Goal: Task Accomplishment & Management: Use online tool/utility

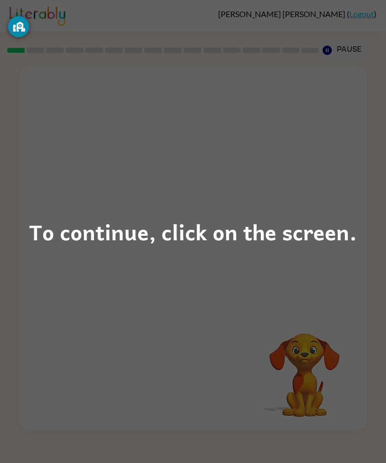
click at [182, 243] on div "To continue, click on the screen." at bounding box center [192, 231] width 327 height 34
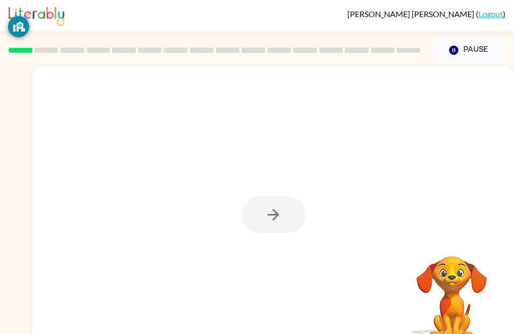
click at [276, 240] on div at bounding box center [274, 209] width 482 height 287
click at [283, 243] on div at bounding box center [274, 209] width 482 height 287
click at [284, 238] on div at bounding box center [274, 209] width 482 height 287
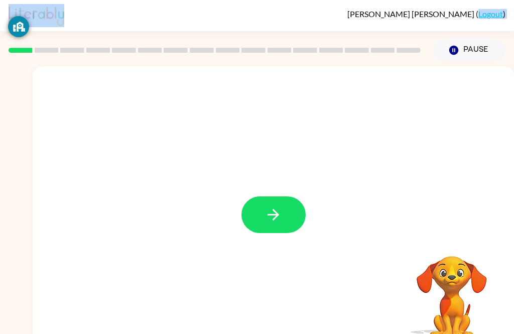
click at [287, 216] on button "button" at bounding box center [274, 214] width 64 height 37
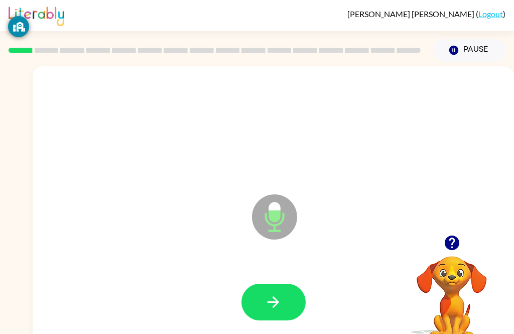
click at [277, 320] on button "button" at bounding box center [274, 302] width 64 height 37
click at [296, 274] on div at bounding box center [274, 302] width 462 height 82
click at [275, 309] on icon "button" at bounding box center [274, 302] width 18 height 18
click at [269, 300] on icon "button" at bounding box center [274, 302] width 18 height 18
click at [290, 278] on div at bounding box center [274, 302] width 462 height 82
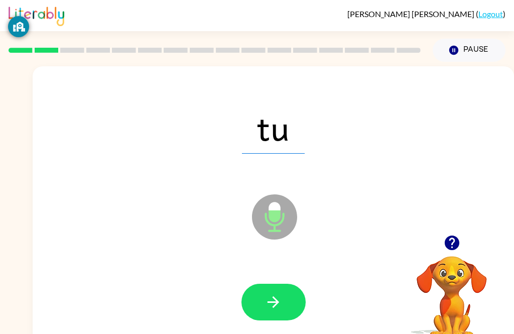
click at [266, 312] on button "button" at bounding box center [274, 302] width 64 height 37
click at [265, 308] on icon "button" at bounding box center [274, 302] width 18 height 18
click at [269, 313] on button "button" at bounding box center [274, 302] width 64 height 37
click at [290, 285] on button "button" at bounding box center [274, 302] width 64 height 37
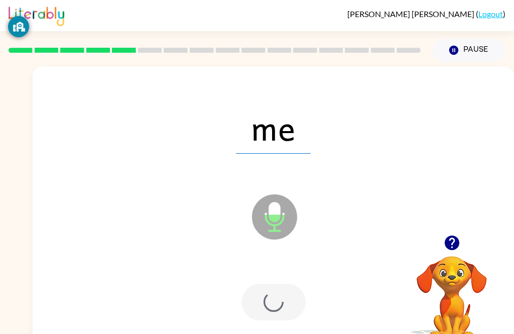
click at [274, 297] on div at bounding box center [274, 302] width 64 height 37
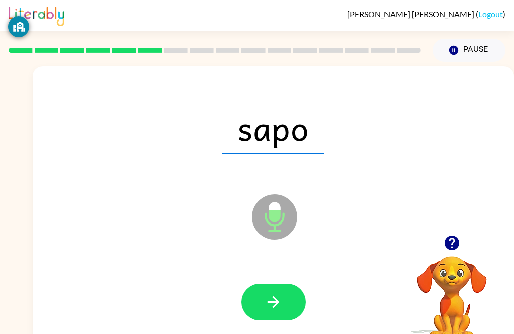
click at [259, 314] on button "button" at bounding box center [274, 302] width 64 height 37
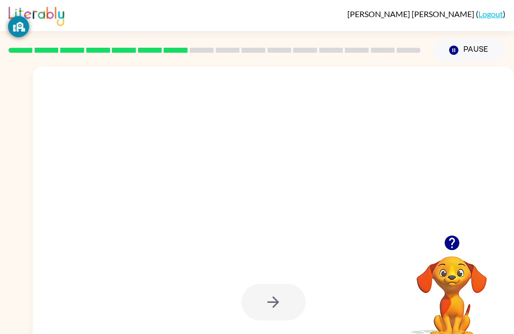
click at [385, 242] on icon "button" at bounding box center [453, 243] width 18 height 18
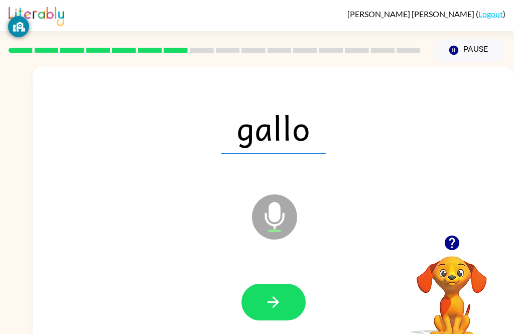
click at [254, 318] on button "button" at bounding box center [274, 302] width 64 height 37
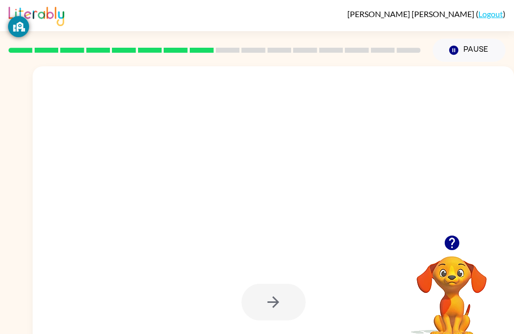
click at [385, 254] on button "button" at bounding box center [452, 243] width 26 height 26
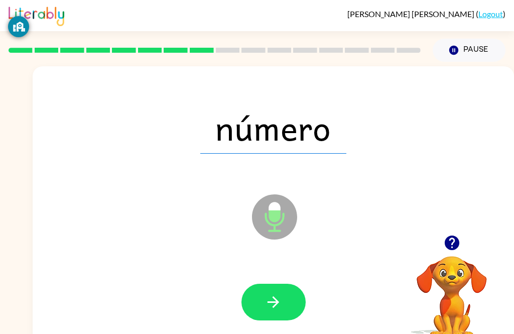
click at [268, 281] on div at bounding box center [274, 302] width 462 height 82
click at [274, 317] on button "button" at bounding box center [274, 302] width 64 height 37
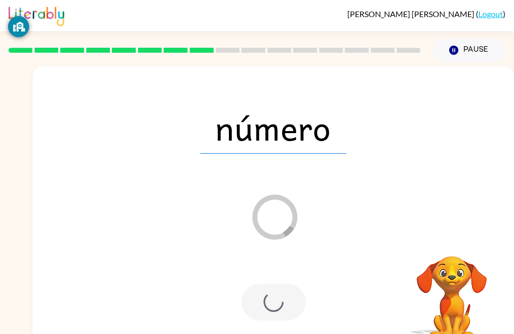
click at [260, 316] on div at bounding box center [274, 302] width 64 height 37
click at [280, 330] on div at bounding box center [274, 302] width 462 height 82
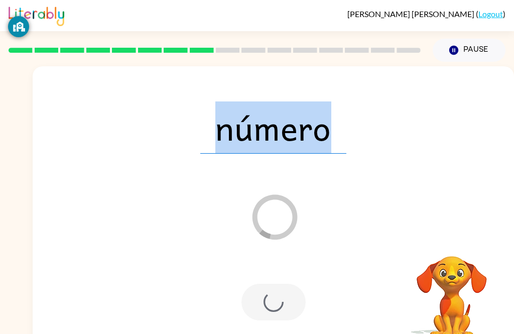
click at [282, 311] on div at bounding box center [274, 302] width 64 height 37
click at [276, 310] on div at bounding box center [274, 302] width 64 height 37
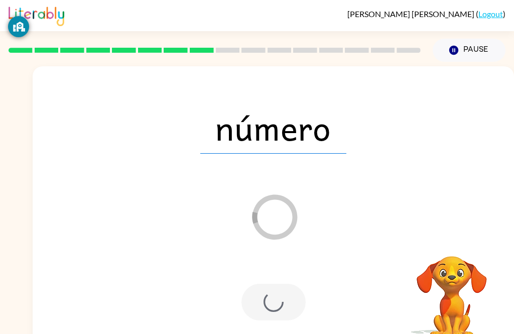
click at [276, 310] on div at bounding box center [274, 302] width 64 height 37
click at [275, 321] on div at bounding box center [274, 302] width 462 height 82
click at [274, 320] on div at bounding box center [274, 302] width 64 height 37
click at [282, 314] on div at bounding box center [274, 302] width 64 height 37
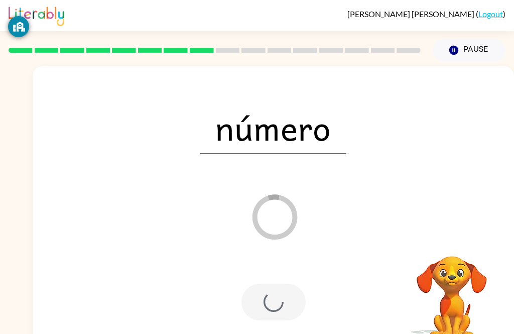
click at [278, 316] on div at bounding box center [274, 302] width 64 height 37
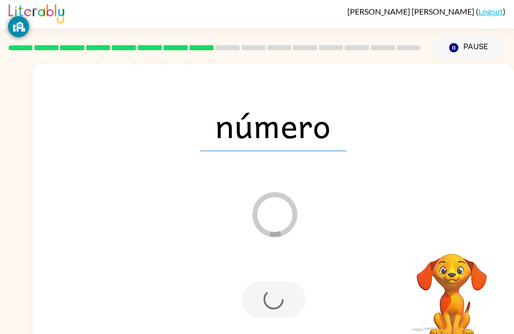
scroll to position [5, 0]
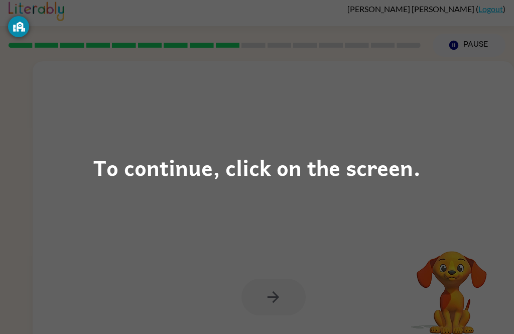
click at [260, 182] on div "To continue, click on the screen." at bounding box center [256, 167] width 327 height 34
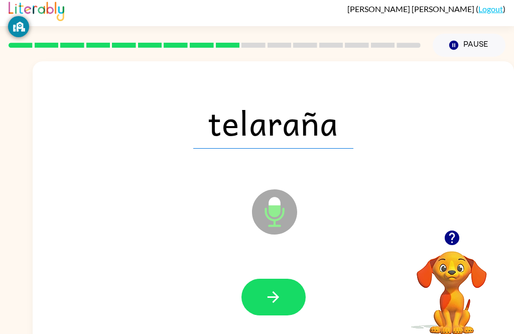
click at [268, 291] on icon "button" at bounding box center [274, 297] width 18 height 18
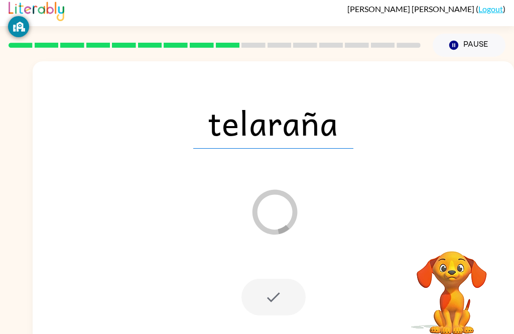
click at [313, 277] on div at bounding box center [274, 297] width 462 height 82
click at [301, 318] on div at bounding box center [274, 297] width 462 height 82
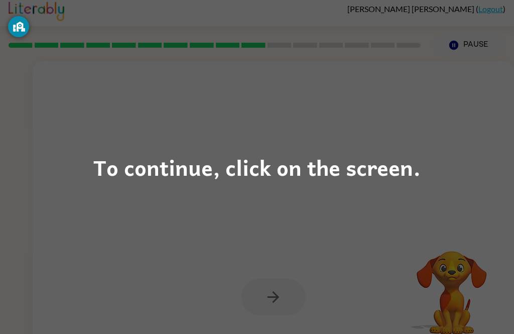
click at [385, 168] on div "To continue, click on the screen." at bounding box center [256, 167] width 327 height 34
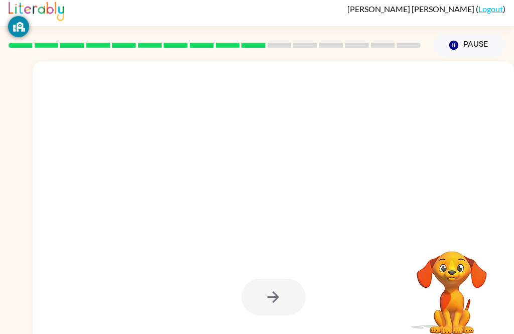
click at [379, 173] on div at bounding box center [249, 187] width 413 height 36
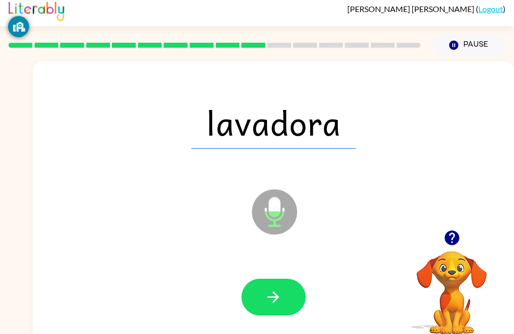
click at [262, 286] on button "button" at bounding box center [274, 297] width 64 height 37
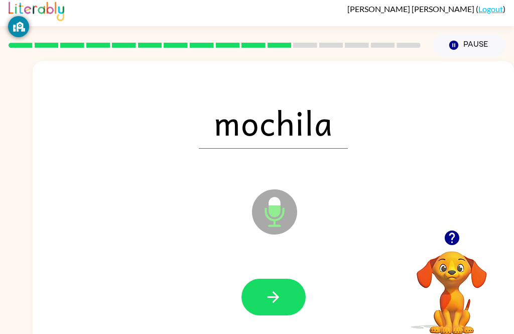
click at [268, 294] on icon "button" at bounding box center [274, 297] width 18 height 18
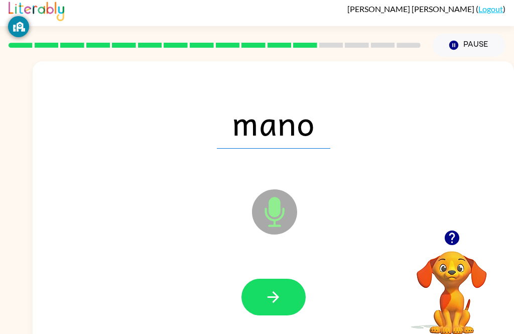
scroll to position [0, 0]
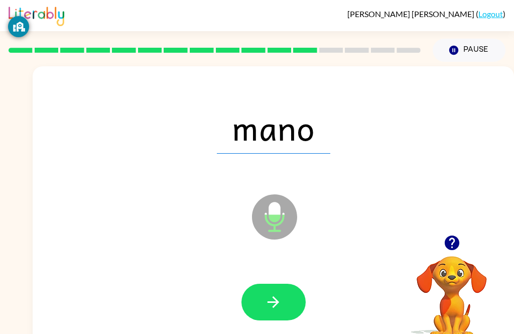
click at [290, 307] on button "button" at bounding box center [274, 302] width 64 height 37
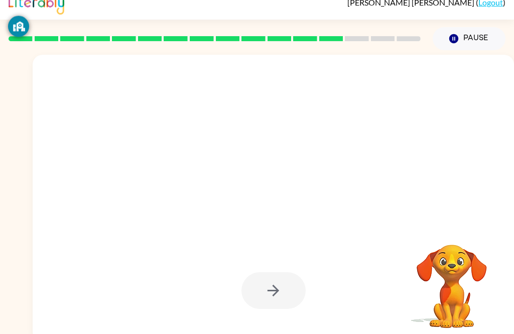
scroll to position [8, 0]
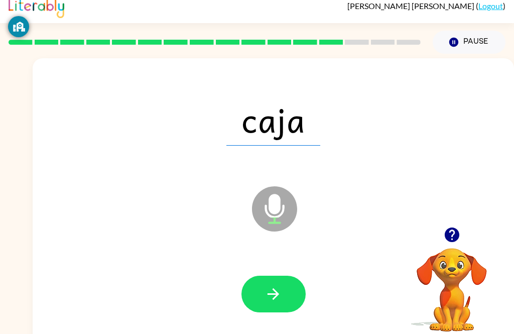
click at [262, 302] on button "button" at bounding box center [274, 294] width 64 height 37
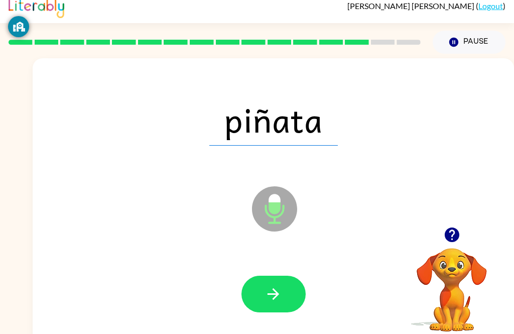
click at [263, 273] on div at bounding box center [274, 294] width 462 height 82
click at [274, 298] on icon "button" at bounding box center [274, 294] width 12 height 12
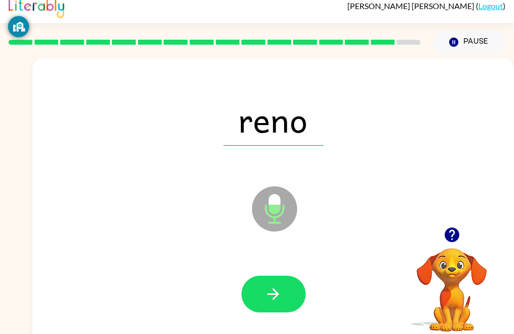
scroll to position [0, 0]
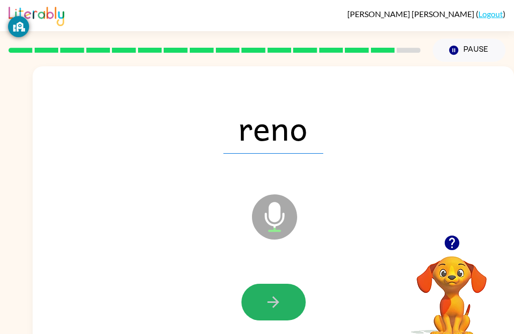
click at [264, 298] on button "button" at bounding box center [274, 302] width 64 height 37
